Goal: Obtain resource: Obtain resource

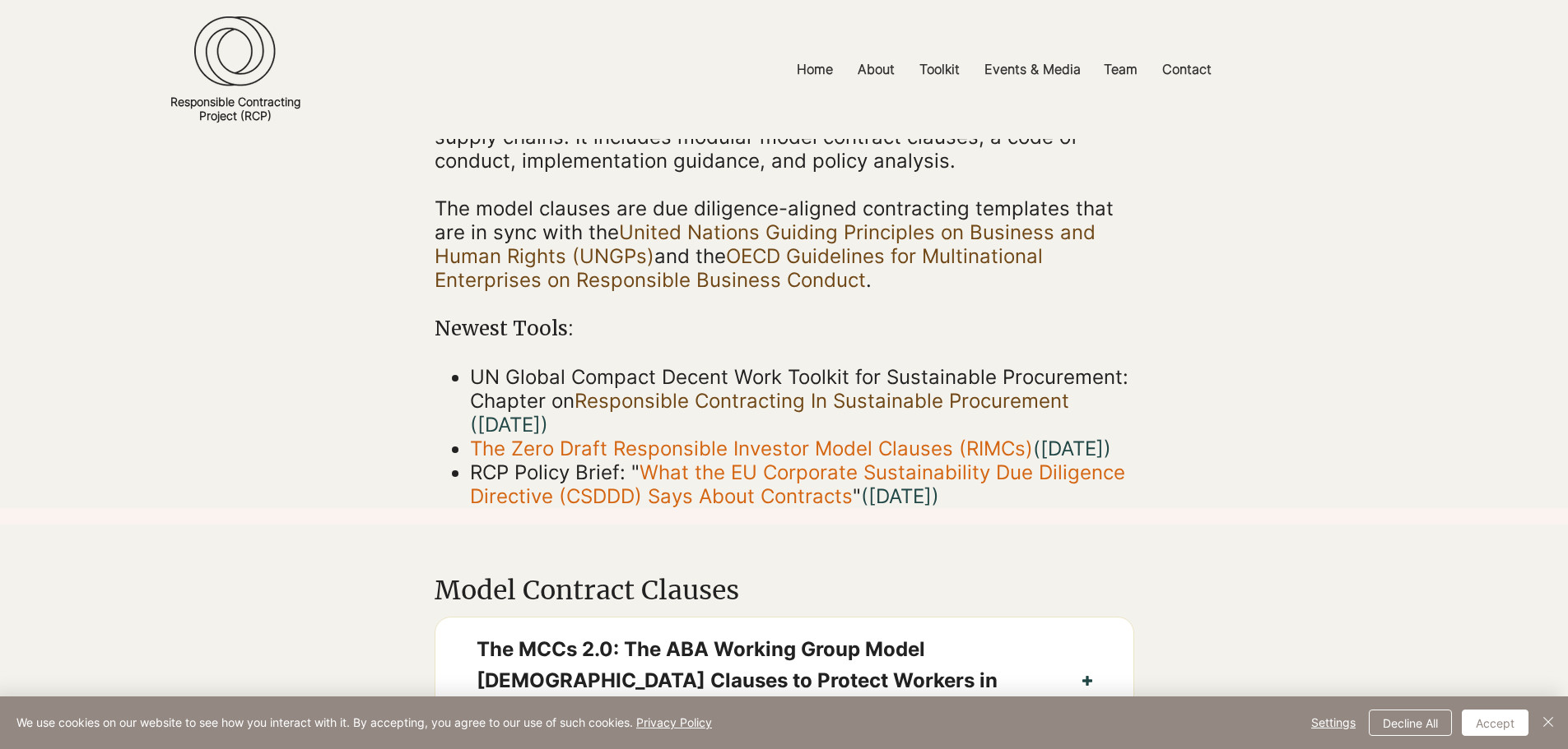
scroll to position [247, 0]
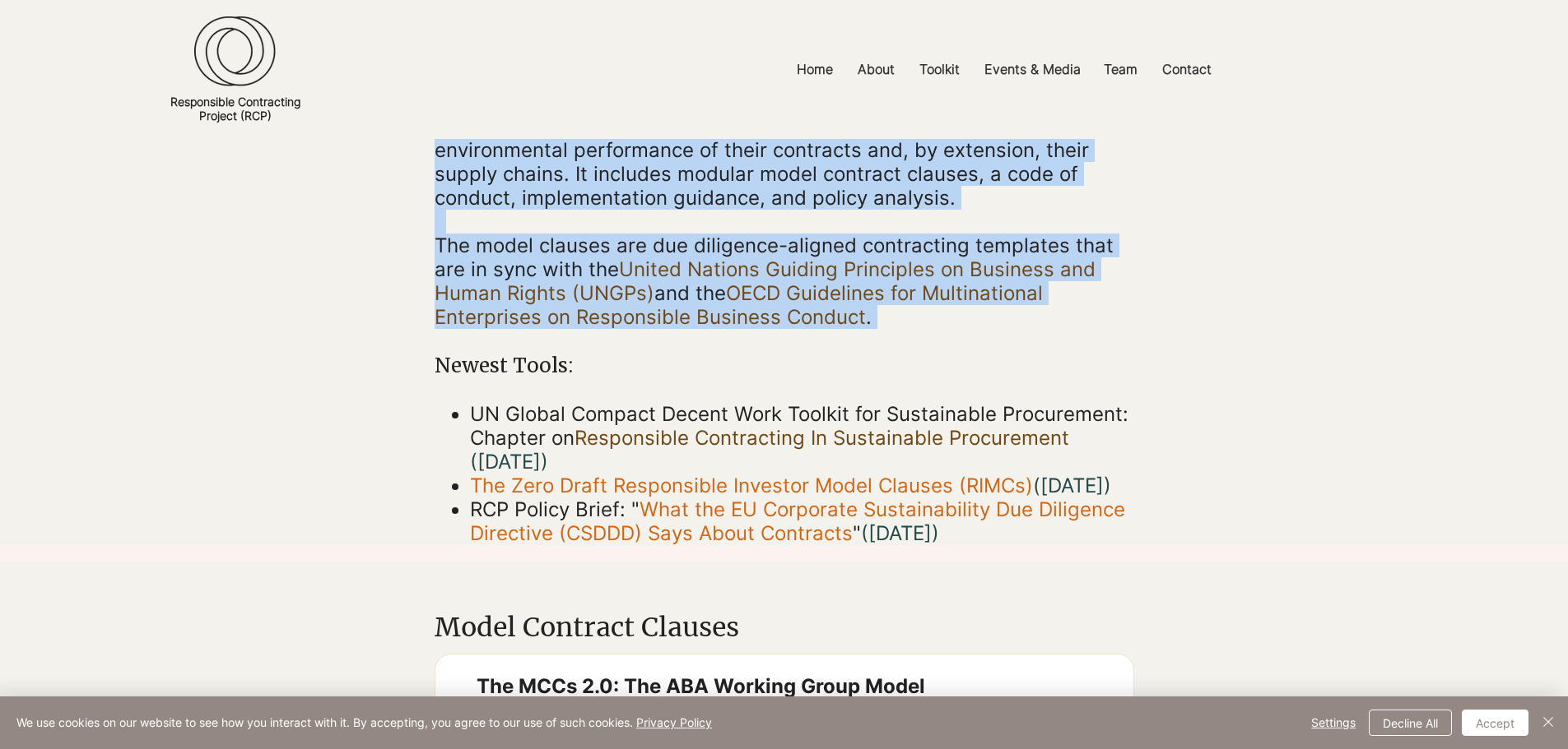
drag, startPoint x: 412, startPoint y: 236, endPoint x: 1415, endPoint y: 315, distance: 1006.1
click at [1054, 337] on div "The RCP Toolkit The Responsible Contracting Project (RCP) Toolkit contains prac…" at bounding box center [784, 218] width 1568 height 653
click at [1416, 315] on div "main content" at bounding box center [784, 218] width 1568 height 653
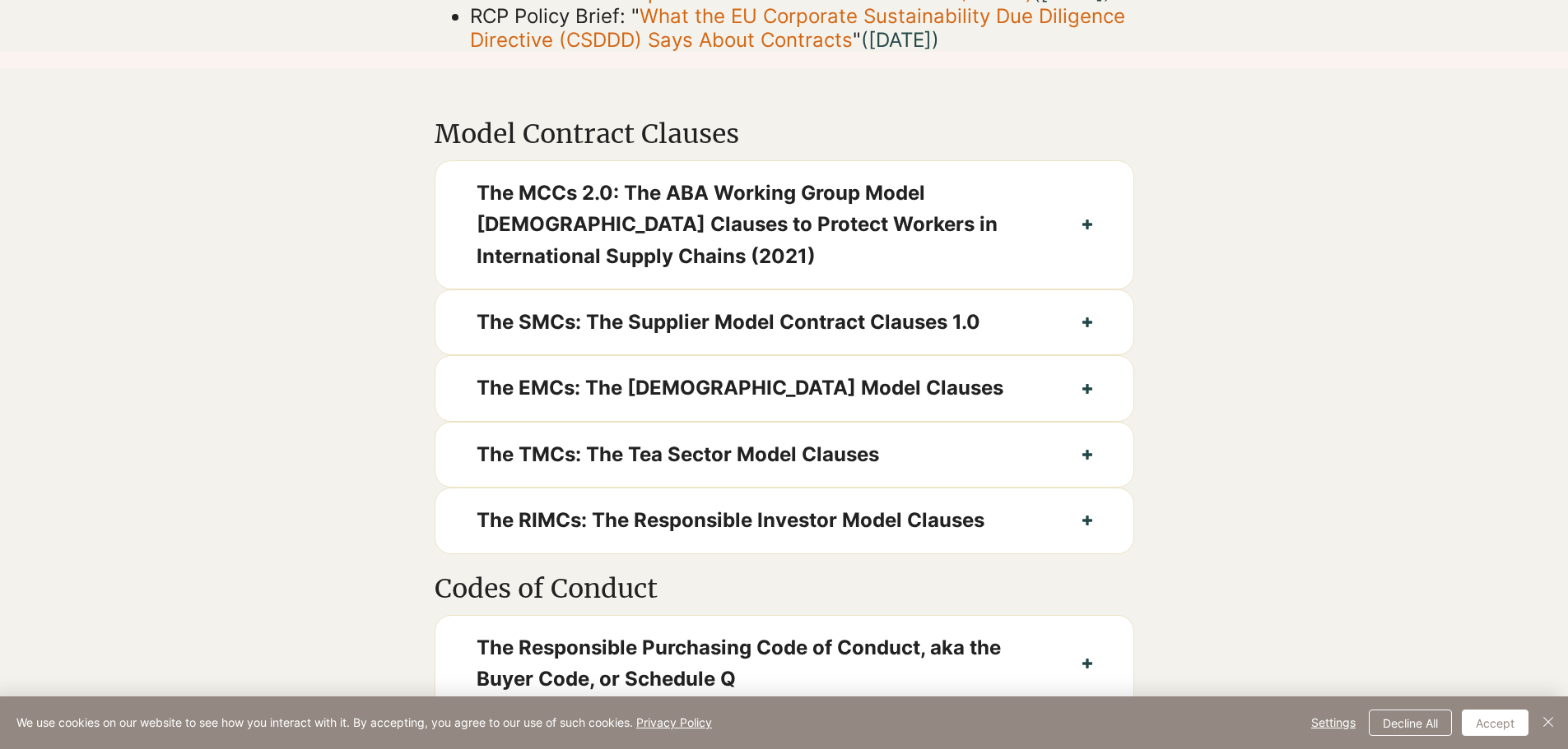
scroll to position [822, 0]
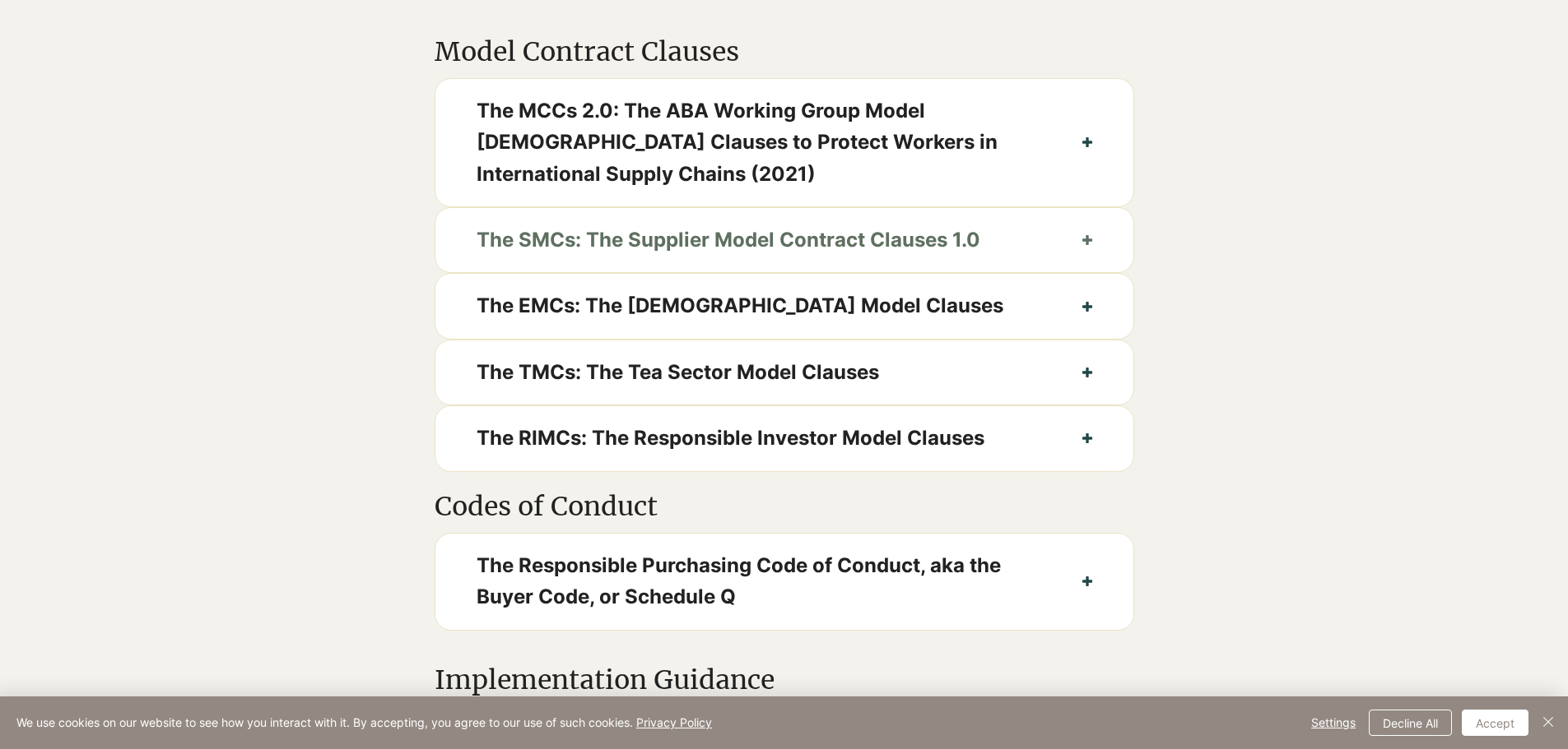
click at [1130, 268] on button "The SMCs: The Supplier Model Contract Clauses 1.0" at bounding box center [784, 240] width 698 height 64
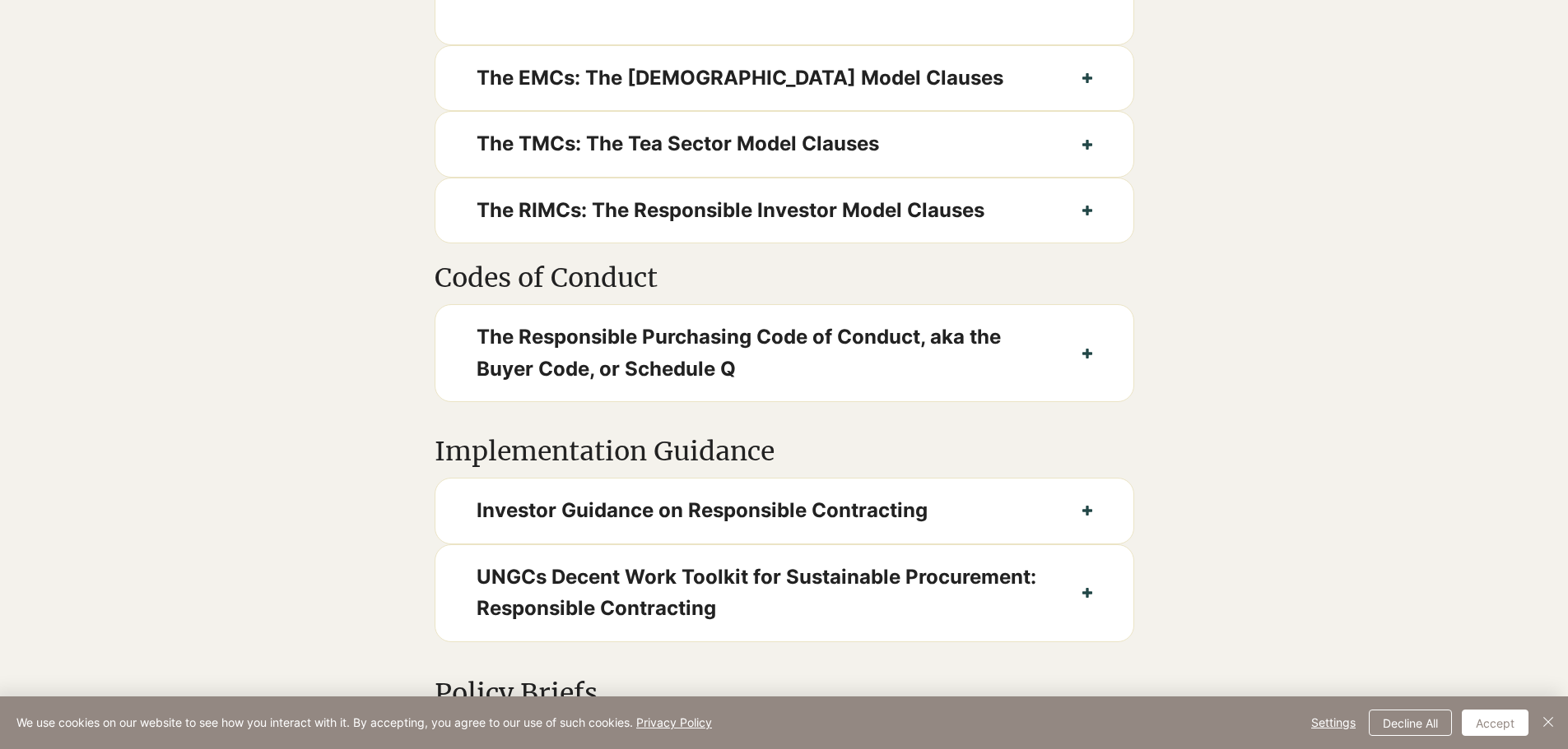
scroll to position [1481, 0]
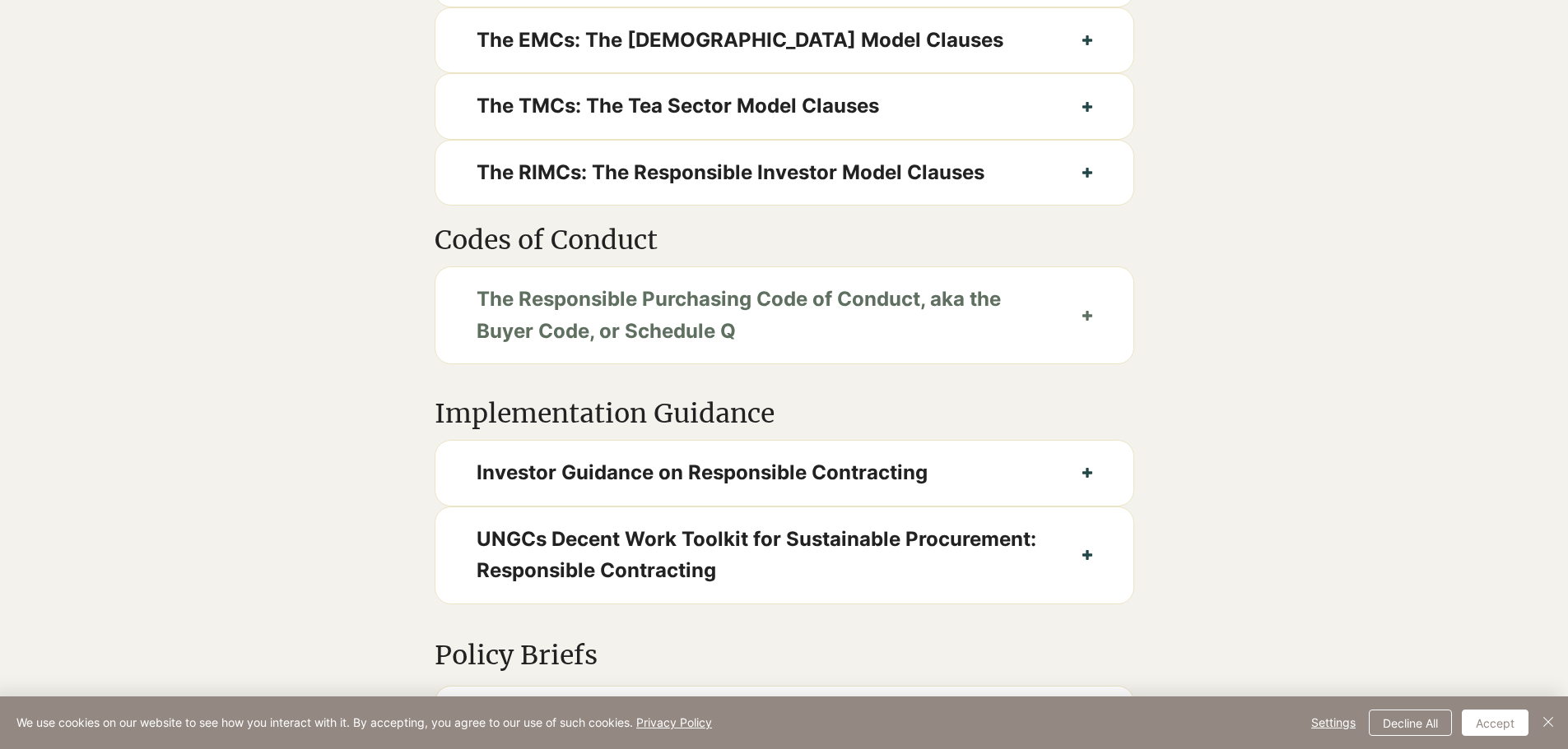
click at [1054, 346] on button "The Responsible Purchasing Code of Conduct, aka the Buyer Code, or Schedule Q" at bounding box center [784, 315] width 698 height 96
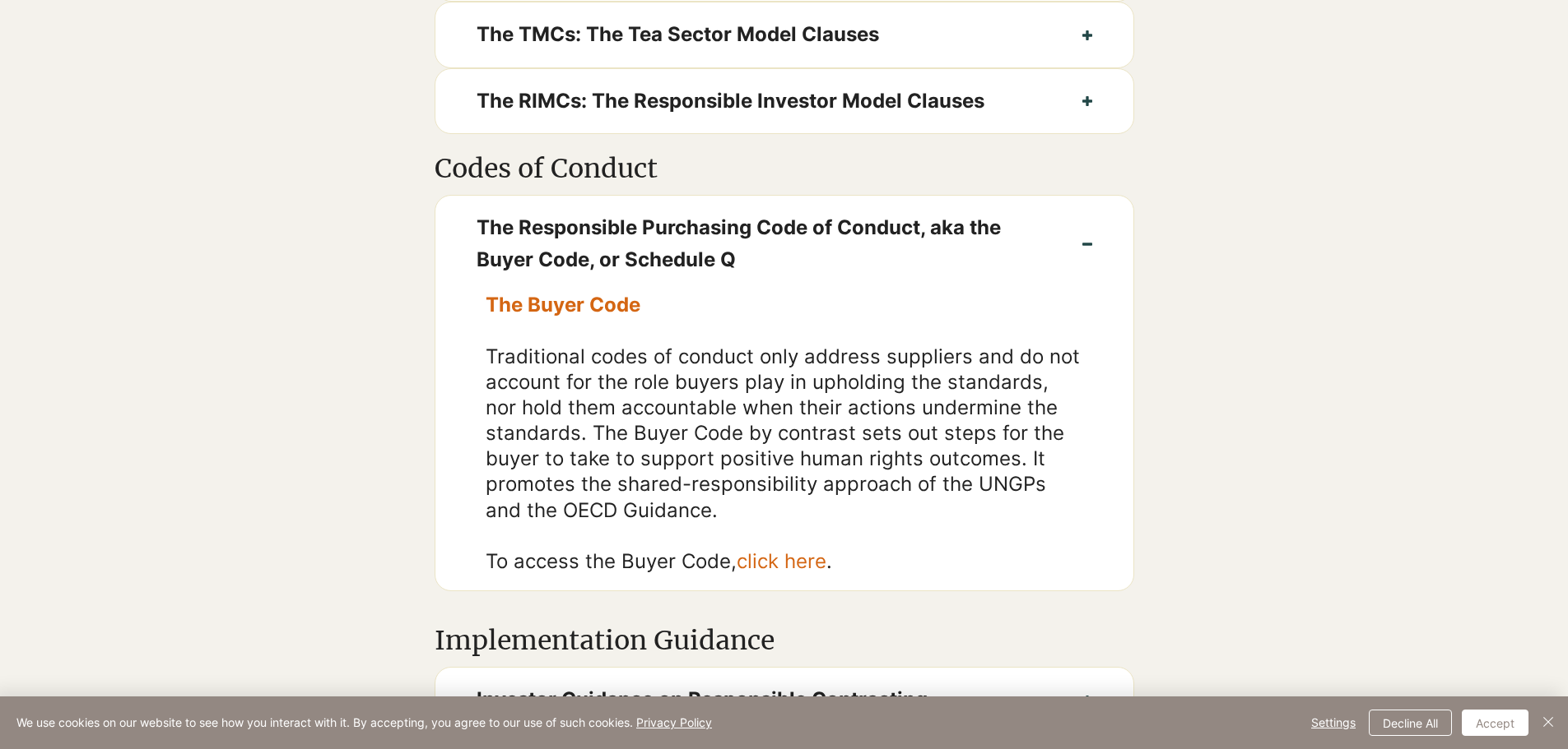
scroll to position [1646, 0]
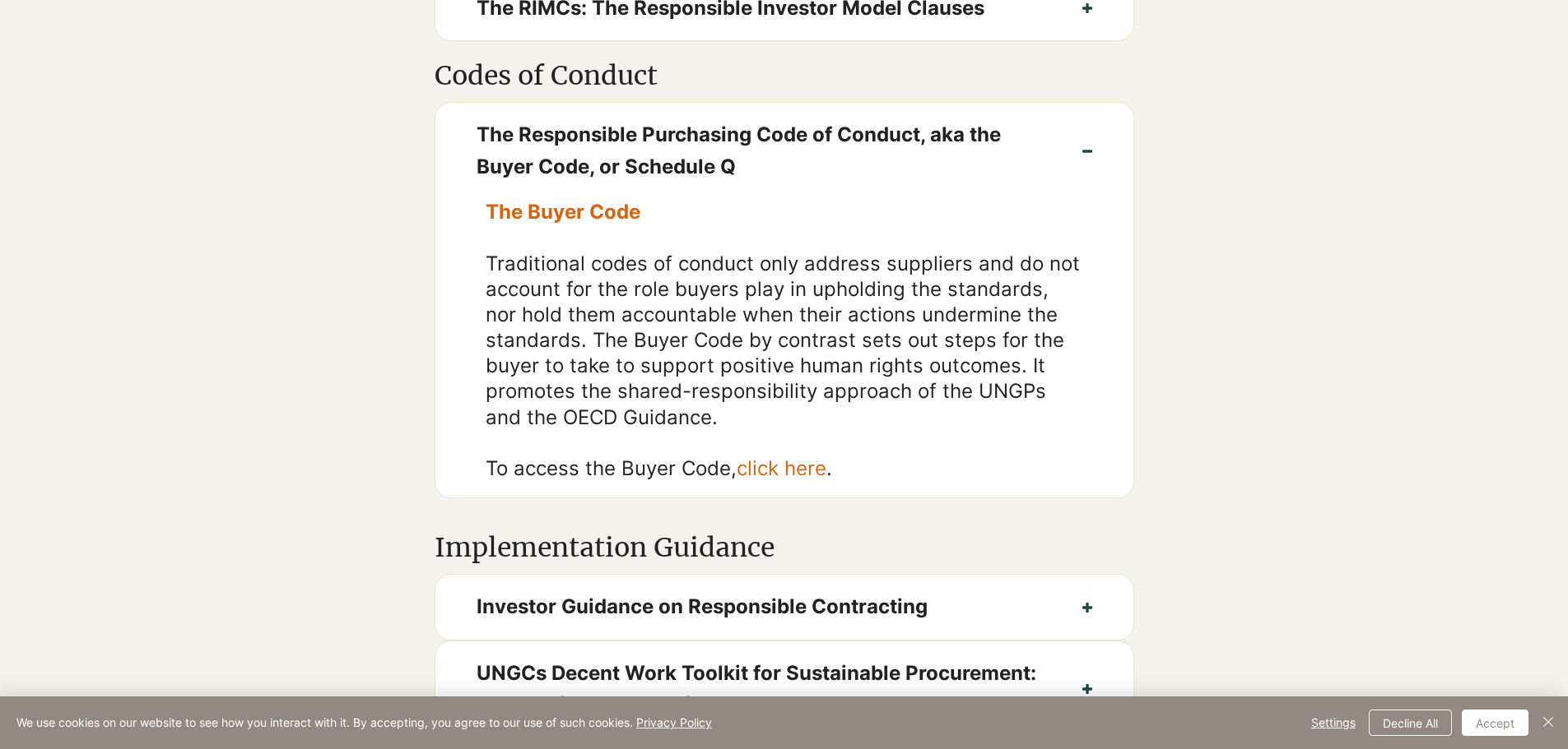
click at [799, 480] on link "click here" at bounding box center [781, 468] width 89 height 24
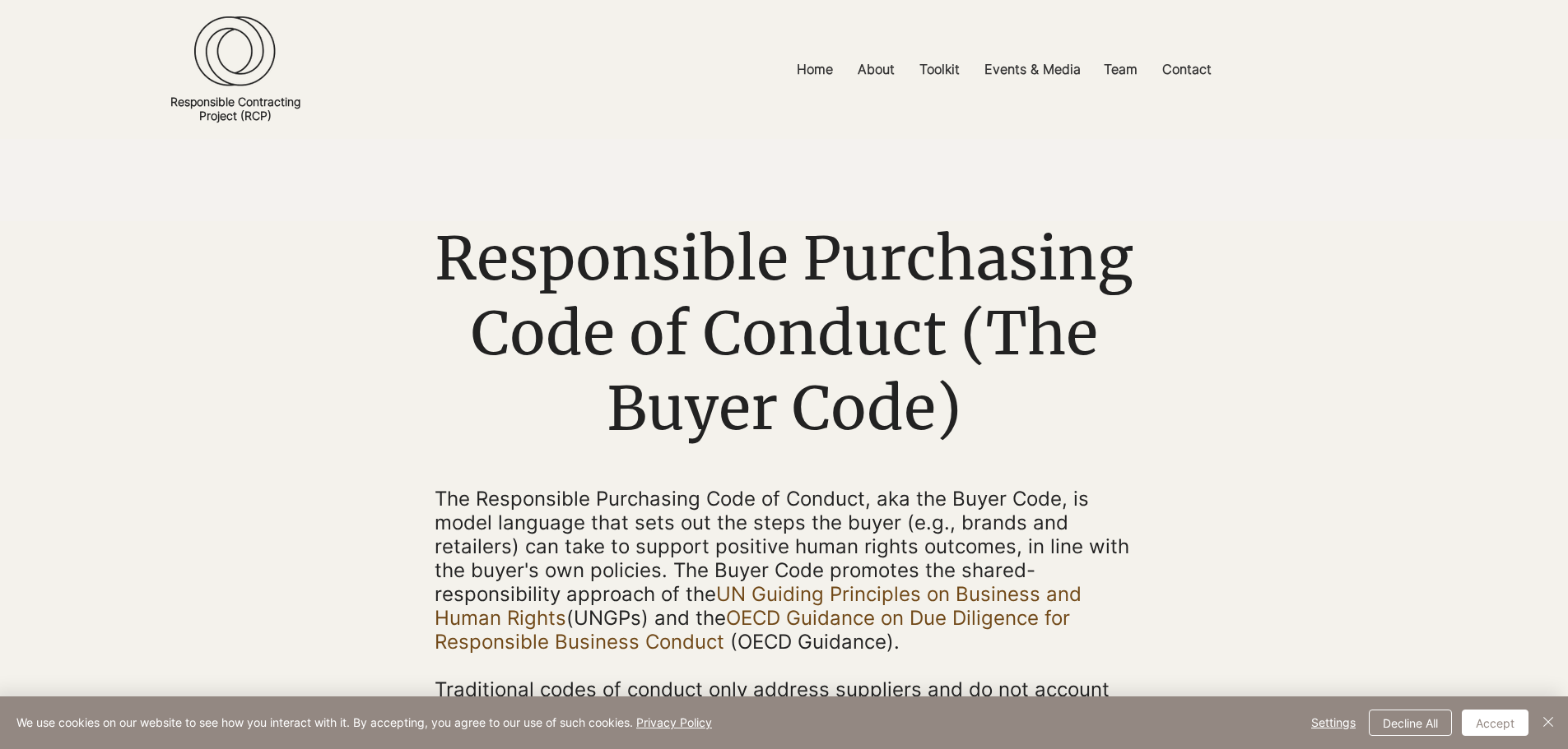
scroll to position [82, 0]
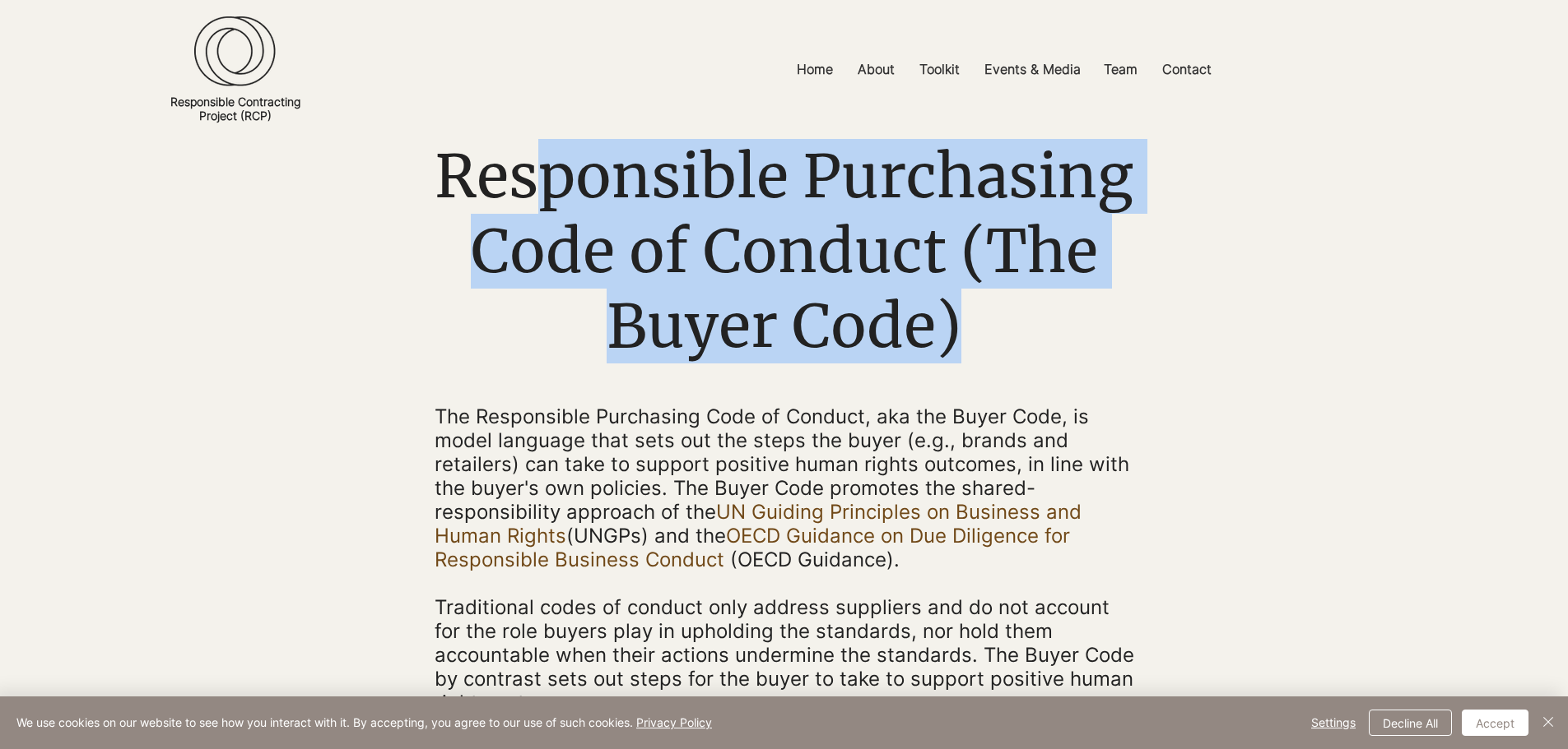
drag, startPoint x: 523, startPoint y: 182, endPoint x: 1068, endPoint y: 320, distance: 562.2
click at [1064, 321] on h1 "Responsible Purchasing Code of Conduct (The Buyer Code)" at bounding box center [784, 251] width 700 height 224
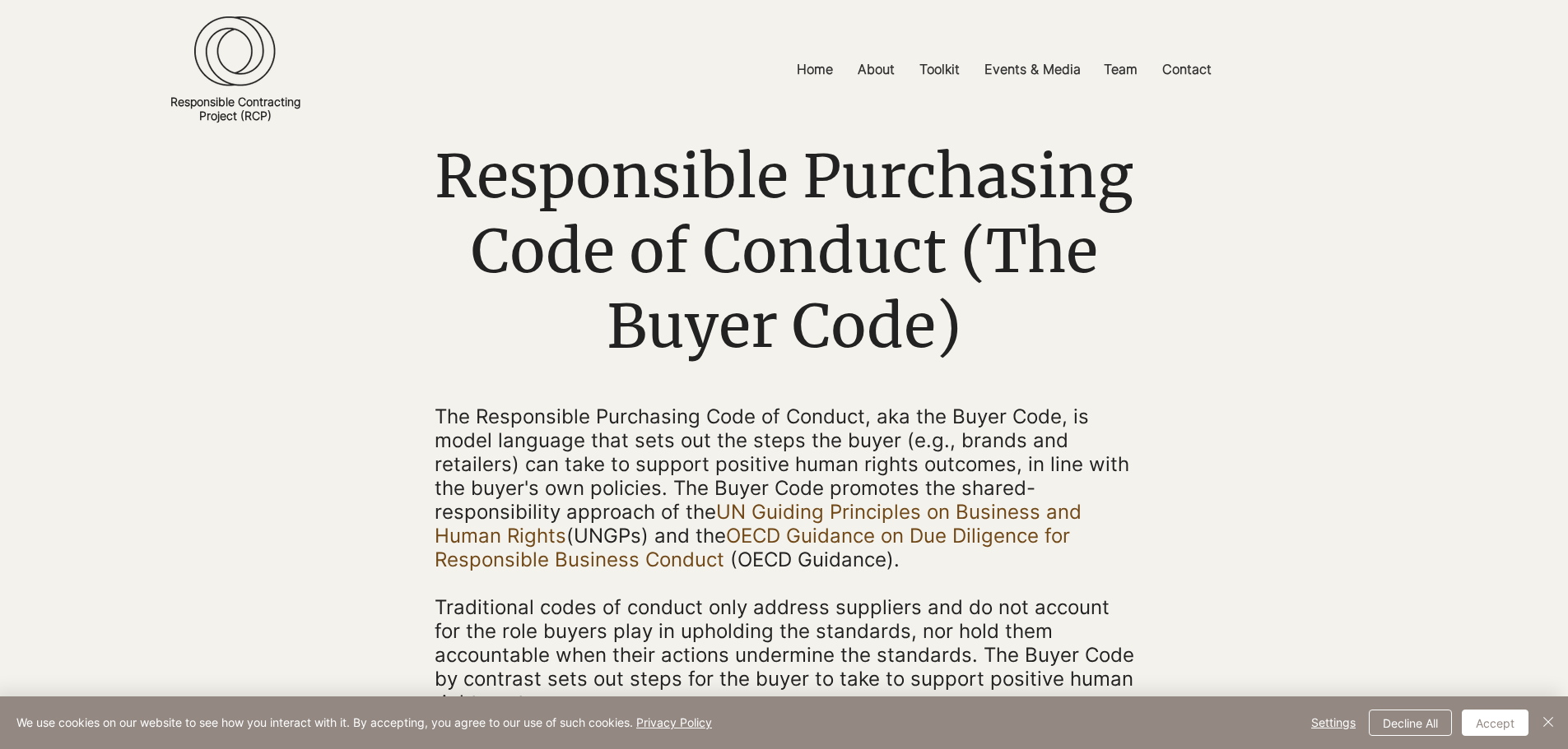
click at [1448, 282] on div "main content" at bounding box center [784, 498] width 1568 height 719
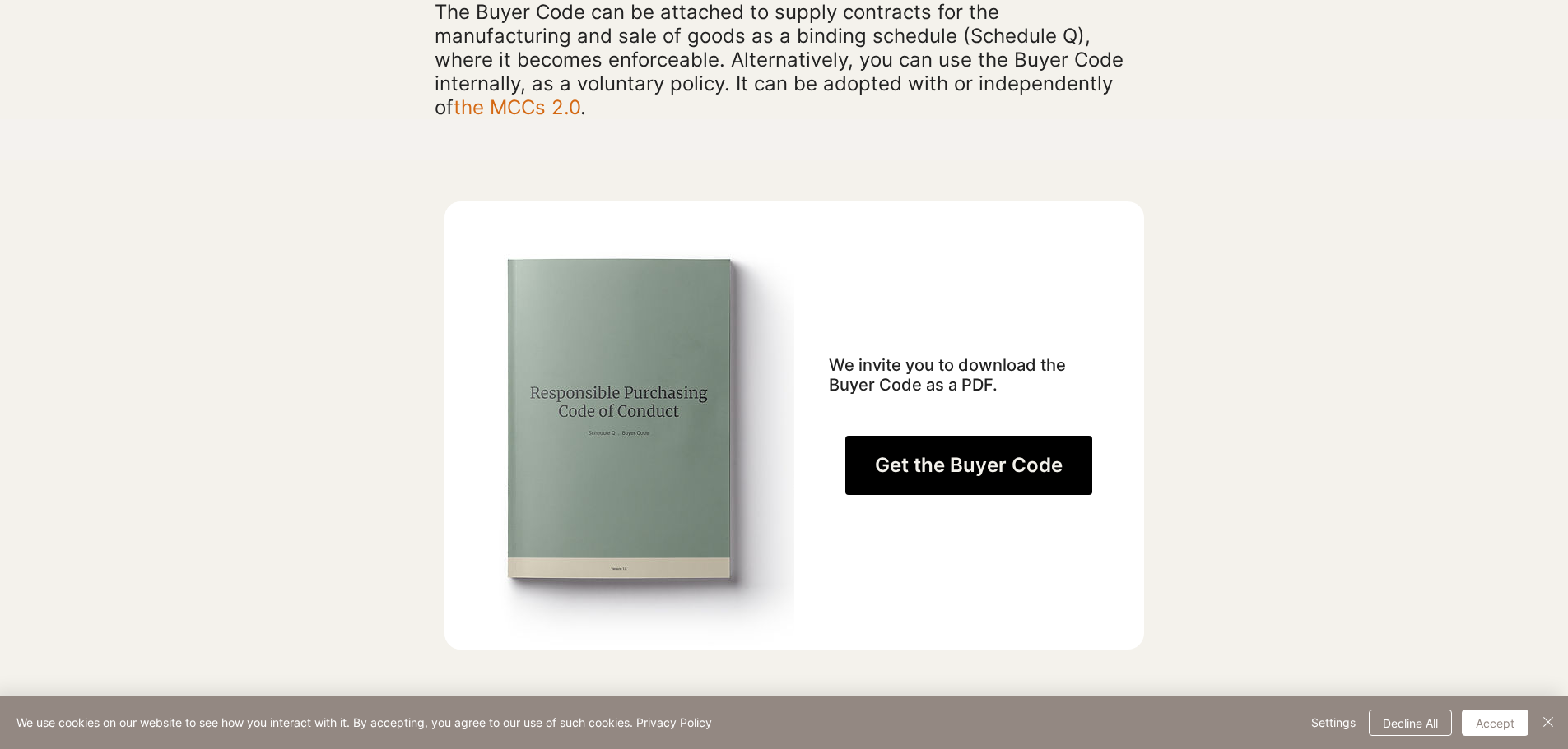
scroll to position [822, 0]
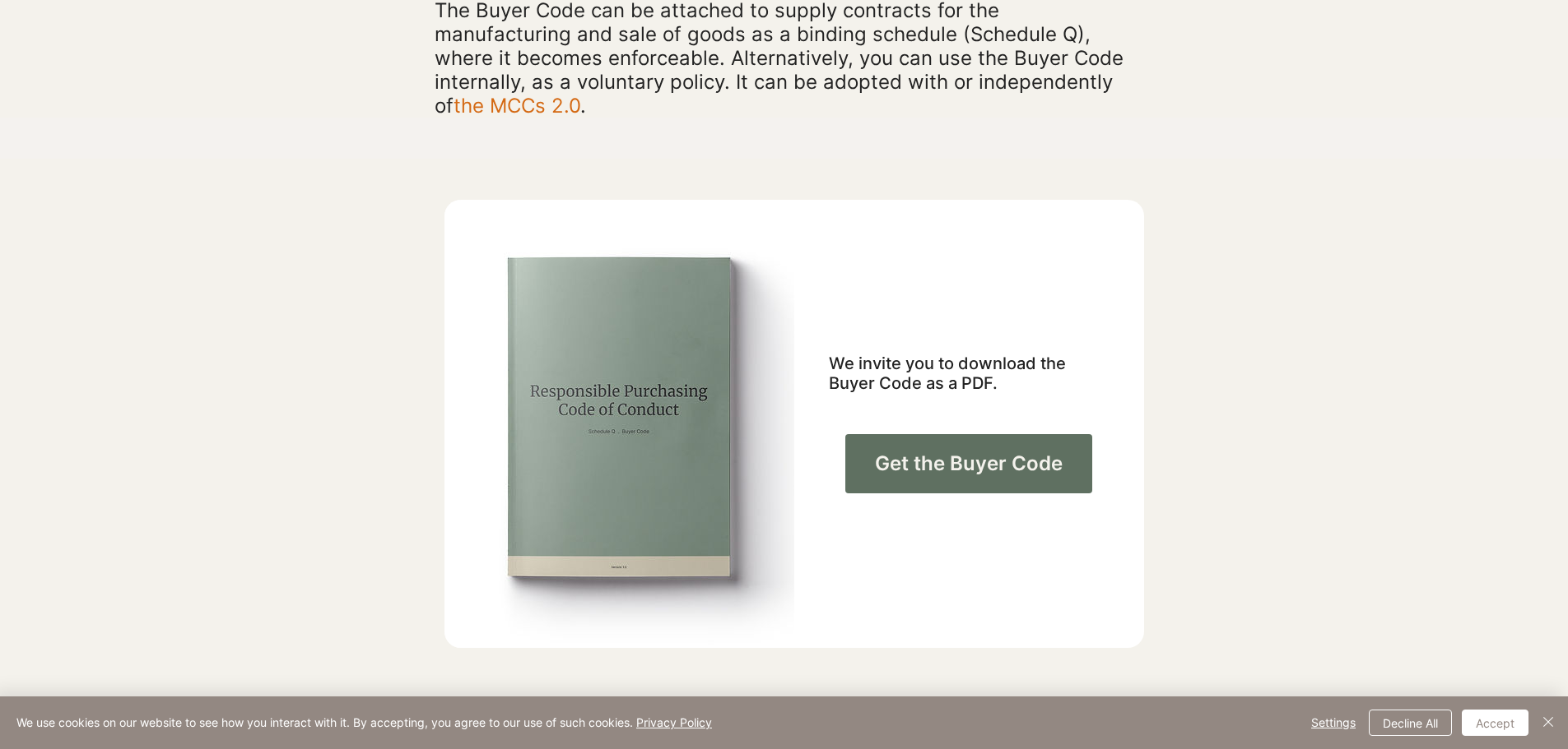
click at [1034, 460] on span "Get the Buyer Code" at bounding box center [969, 464] width 188 height 28
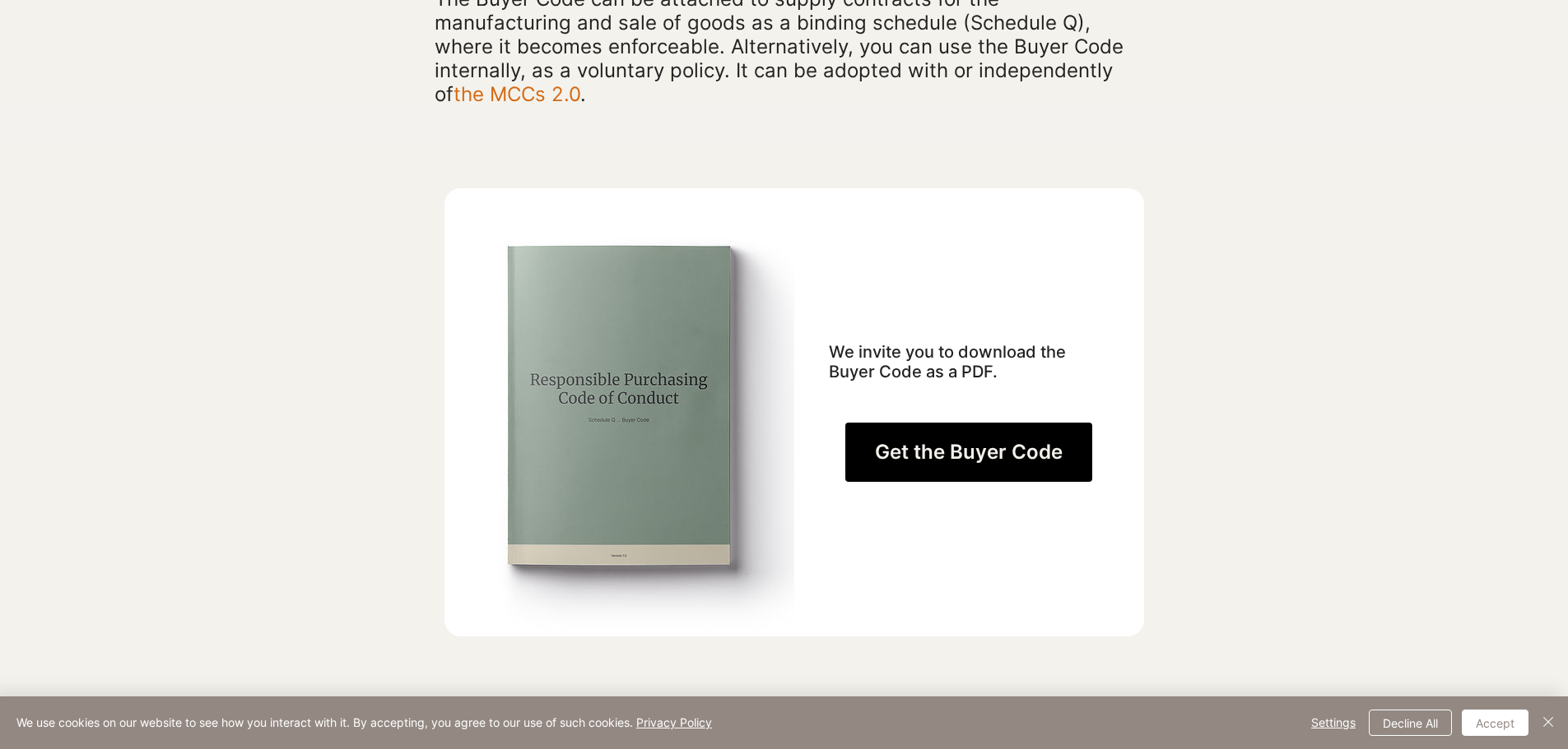
scroll to position [1069, 0]
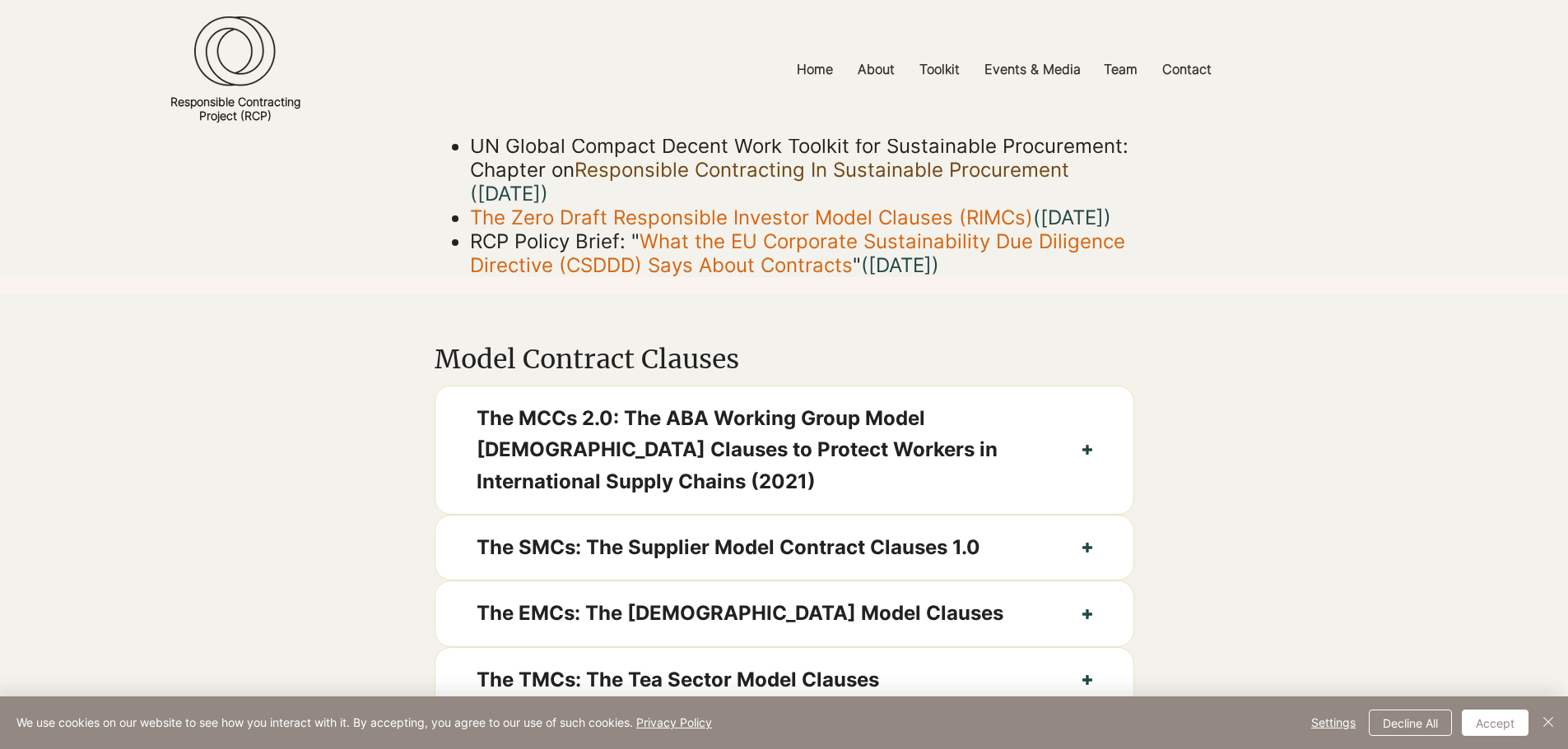
scroll to position [412, 0]
